Goal: Task Accomplishment & Management: Use online tool/utility

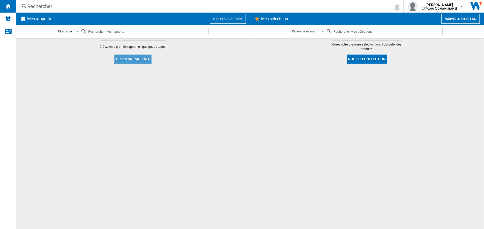
click at [141, 57] on button "Créer un rapport" at bounding box center [132, 59] width 37 height 9
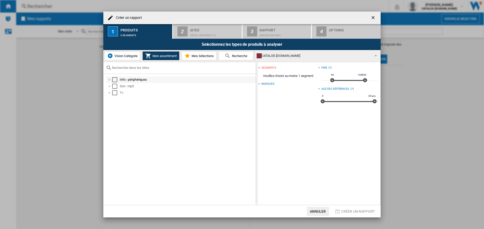
click at [112, 81] on div "Select" at bounding box center [114, 79] width 5 height 5
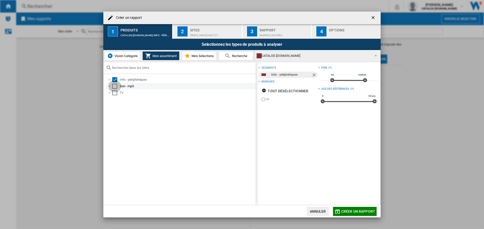
click at [114, 86] on div "Select" at bounding box center [114, 86] width 5 height 5
click at [115, 92] on div "Select" at bounding box center [114, 92] width 5 height 5
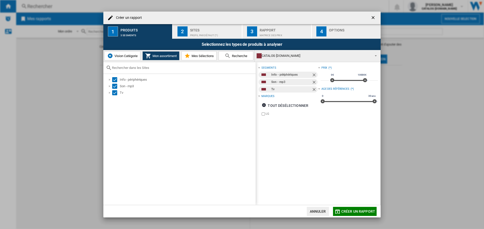
click at [189, 31] on button "2 Sites Profil par défaut (7)" at bounding box center [207, 31] width 69 height 15
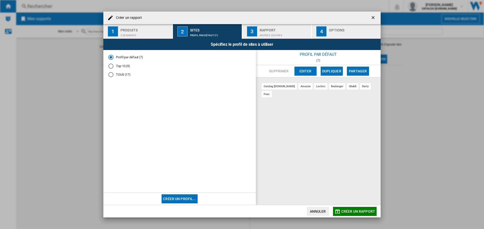
click at [259, 30] on button "3 Rapport Matrice des prix" at bounding box center [276, 31] width 69 height 15
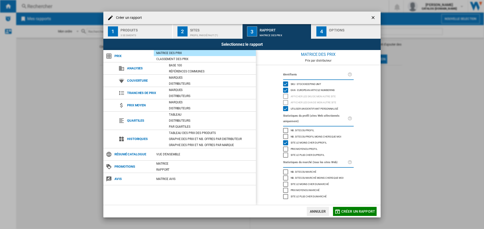
click at [321, 36] on div "4" at bounding box center [321, 31] width 10 height 10
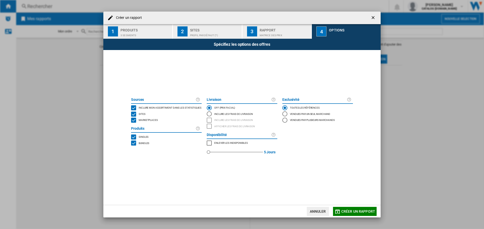
click at [142, 119] on span "Marketplaces" at bounding box center [148, 120] width 19 height 4
click at [341, 213] on span "Créer un rapport" at bounding box center [358, 212] width 34 height 4
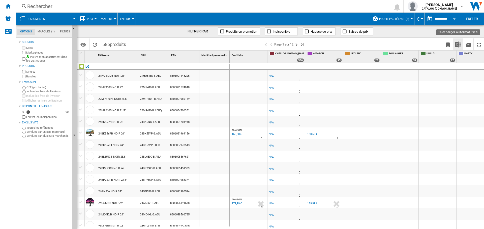
click at [461, 45] on button "Télécharger au format Excel" at bounding box center [458, 45] width 10 height 12
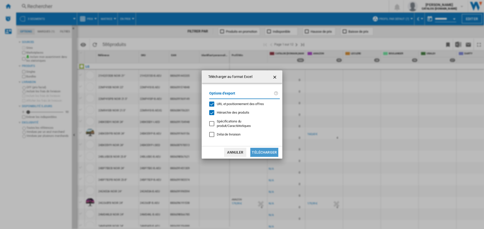
click at [270, 153] on button "Télécharger" at bounding box center [264, 152] width 28 height 9
